Goal: Find specific page/section: Find specific page/section

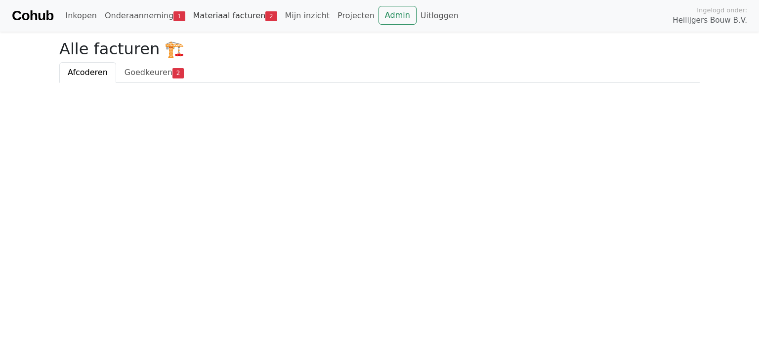
drag, startPoint x: 0, startPoint y: 0, endPoint x: 242, endPoint y: 14, distance: 242.6
click at [242, 14] on link "Materiaal facturen 2" at bounding box center [235, 16] width 92 height 20
click at [379, 10] on link "Admin" at bounding box center [398, 15] width 38 height 19
